Goal: Information Seeking & Learning: Learn about a topic

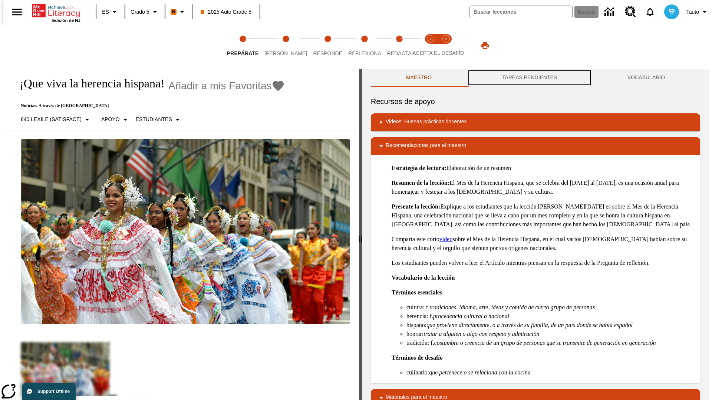
click at [529, 78] on button "TAREAS PENDIENTES" at bounding box center [529, 78] width 125 height 18
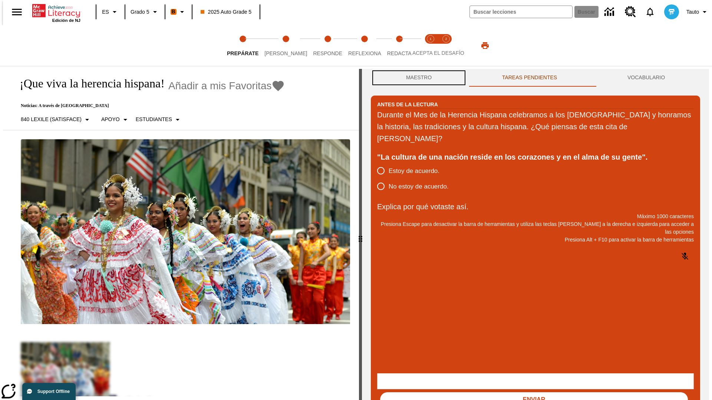
scroll to position [0, 0]
click at [417, 78] on button "Maestro" at bounding box center [419, 78] width 96 height 18
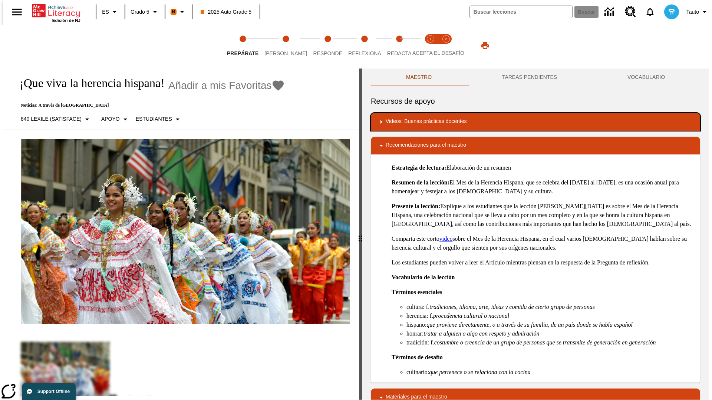
click at [535, 122] on div "Videos: Buenas prácticas docentes" at bounding box center [535, 122] width 317 height 9
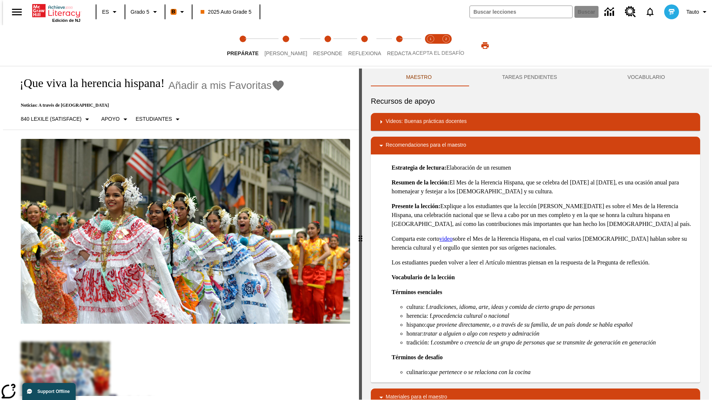
click at [410, 142] on img "Desarrollo del vocabulario académico" at bounding box center [412, 145] width 7 height 7
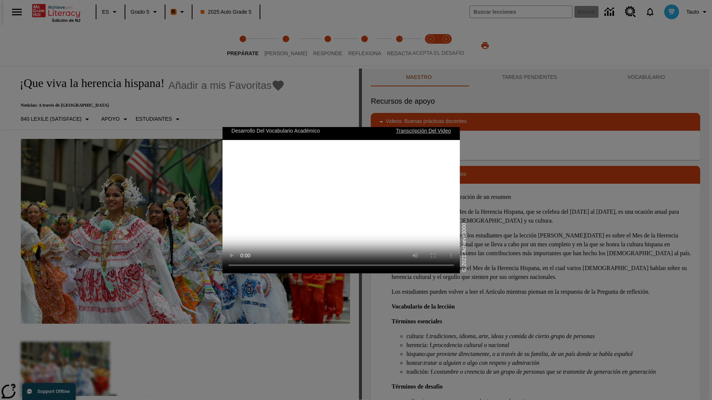
scroll to position [0, 0]
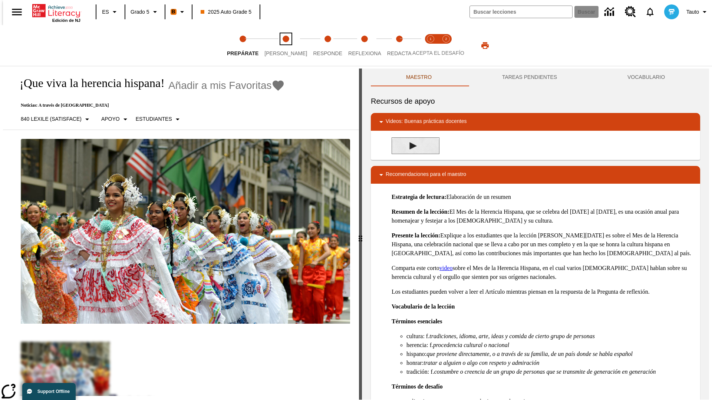
click at [279, 46] on span "Lee" at bounding box center [285, 50] width 43 height 13
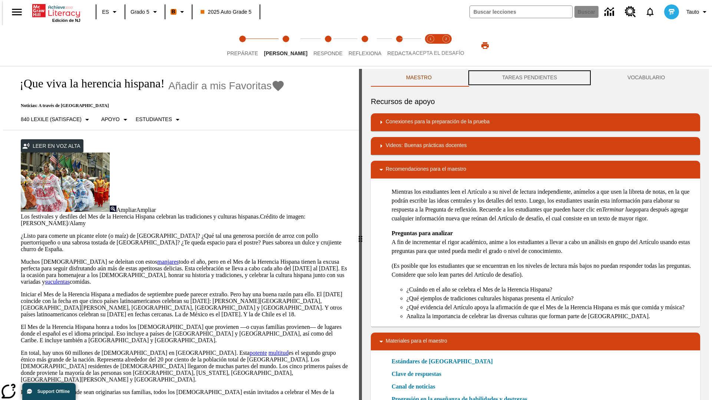
scroll to position [0, 0]
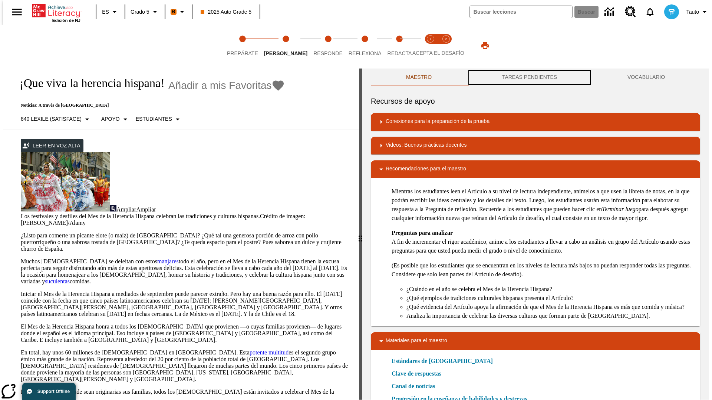
click at [529, 78] on button "TAREAS PENDIENTES" at bounding box center [529, 78] width 125 height 18
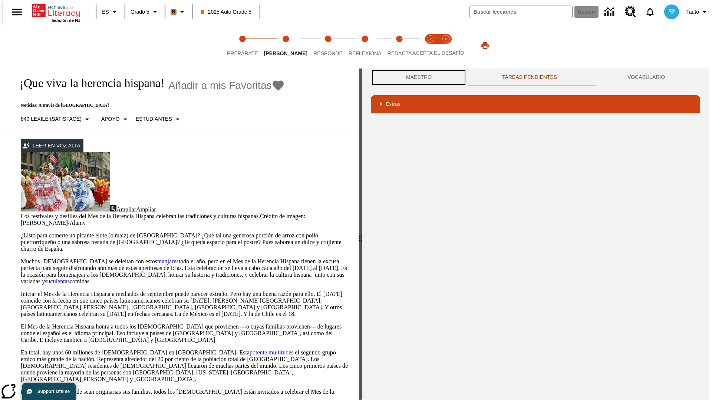
click at [417, 77] on button "Maestro" at bounding box center [419, 78] width 96 height 18
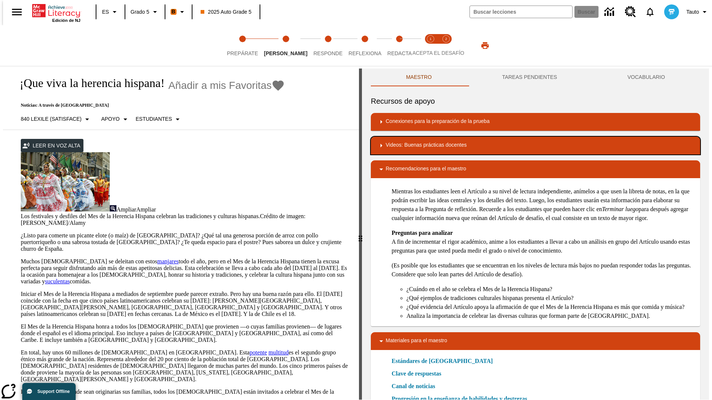
click at [535, 146] on div "Videos: Buenas prácticas docentes" at bounding box center [535, 145] width 317 height 9
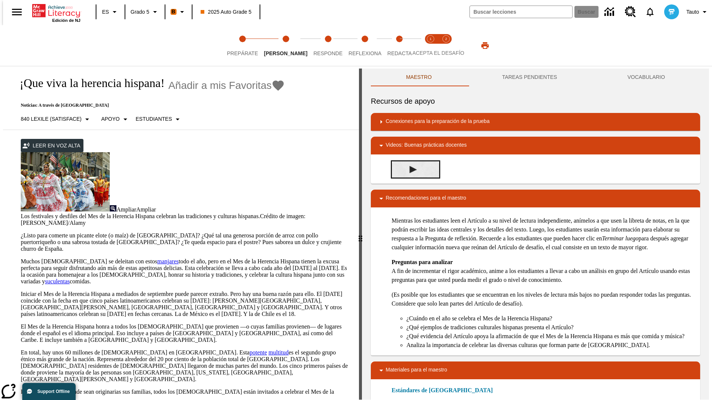
click at [410, 169] on img "Summarization" at bounding box center [412, 169] width 7 height 7
click at [430, 46] on span "Acepta el desafío lee step 1 of 2" at bounding box center [431, 50] width 10 height 13
